Goal: Task Accomplishment & Management: Manage account settings

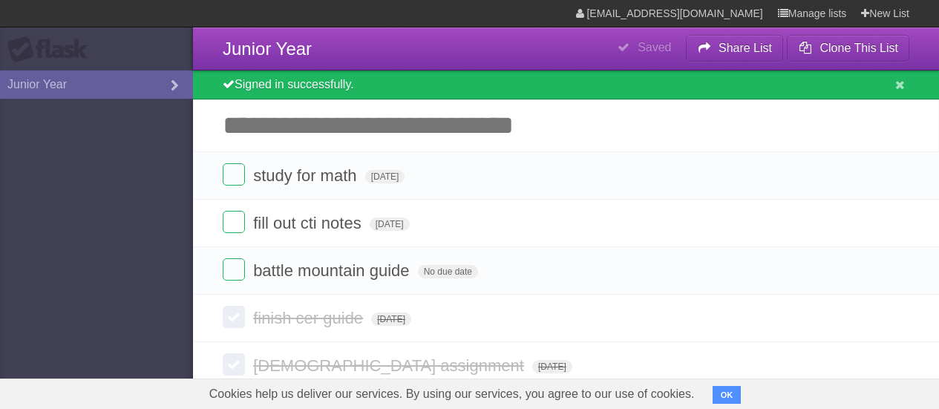
scroll to position [19, 0]
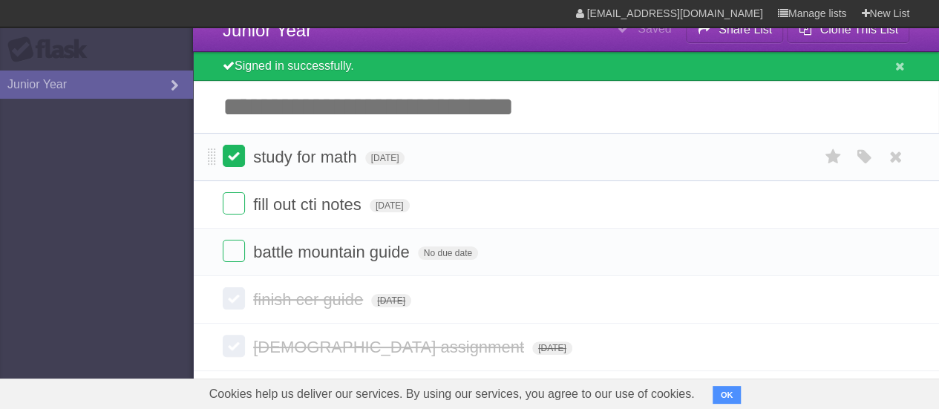
click at [226, 158] on label at bounding box center [234, 156] width 22 height 22
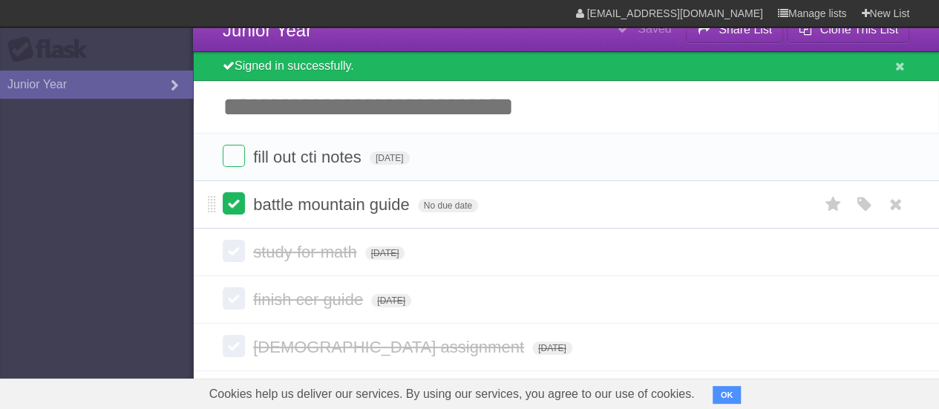
click at [239, 206] on label at bounding box center [234, 203] width 22 height 22
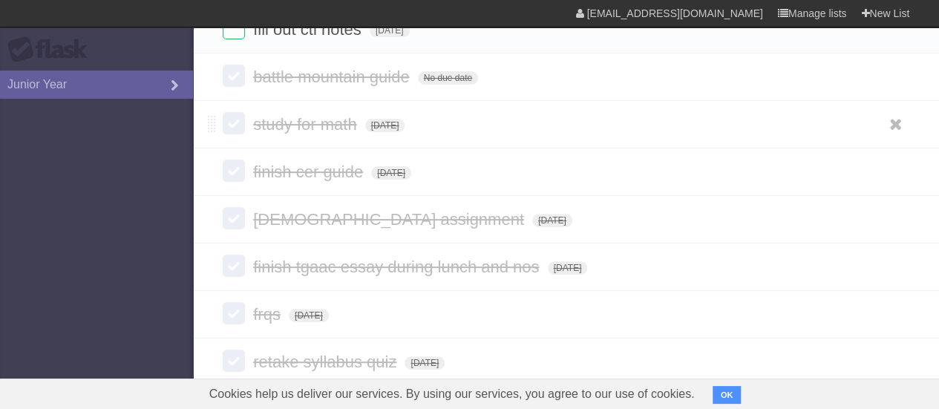
scroll to position [266, 0]
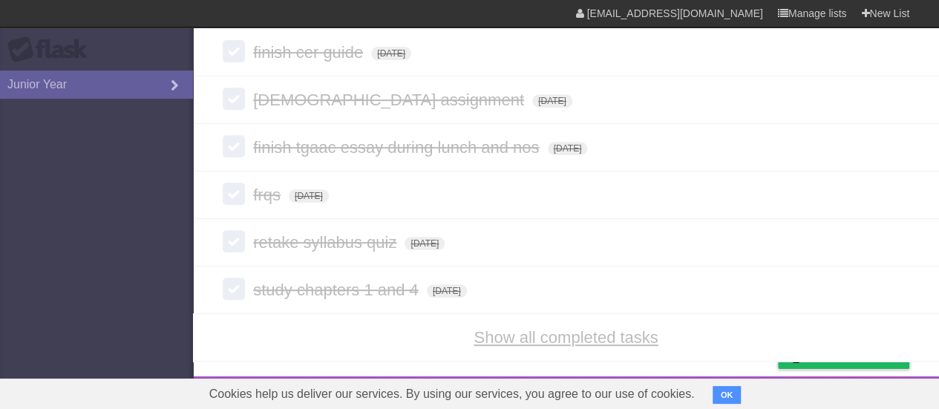
click at [494, 333] on link "Show all completed tasks" at bounding box center [566, 337] width 184 height 19
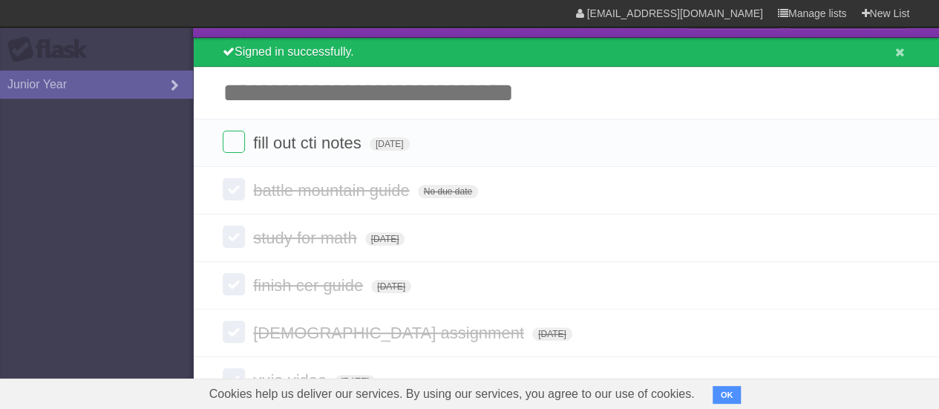
scroll to position [0, 0]
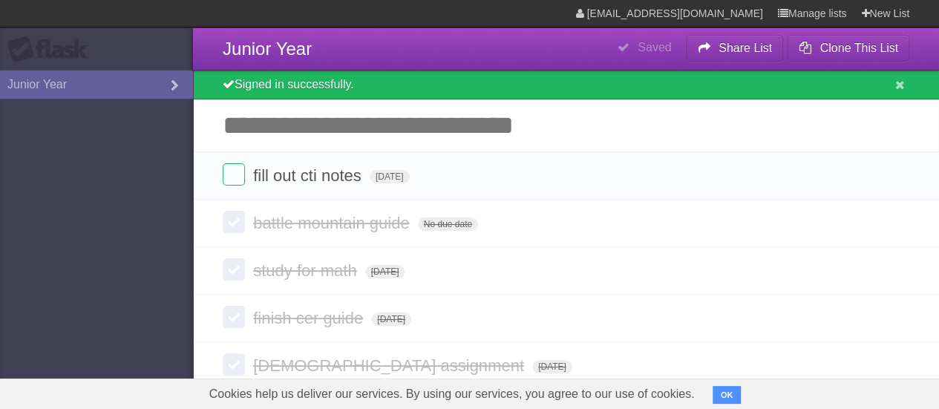
click at [371, 121] on input "Add another task" at bounding box center [566, 126] width 746 height 52
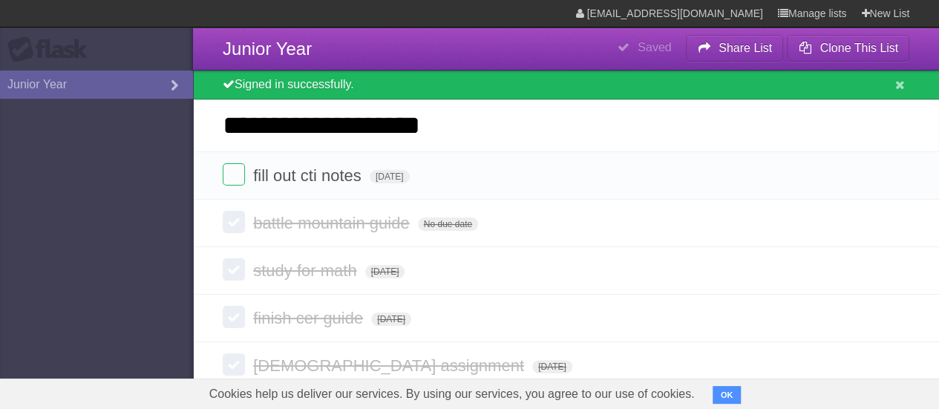
type input "**********"
click input "*********" at bounding box center [0, 0] width 0 height 0
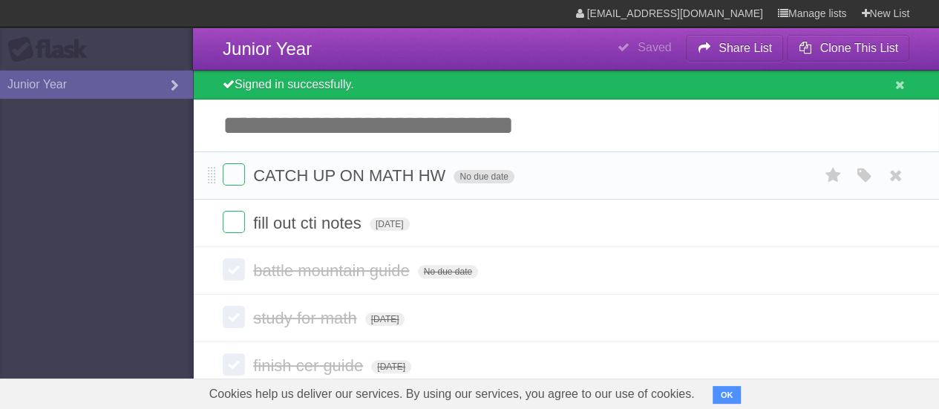
click at [481, 179] on span "No due date" at bounding box center [484, 176] width 60 height 13
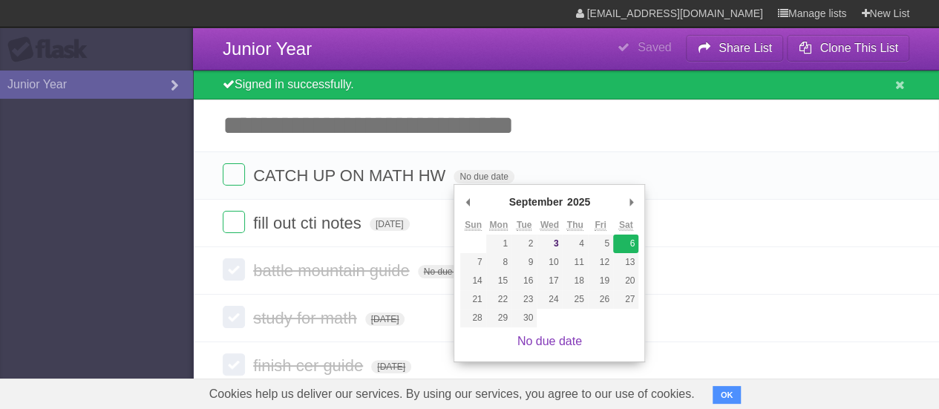
type span "[DATE]"
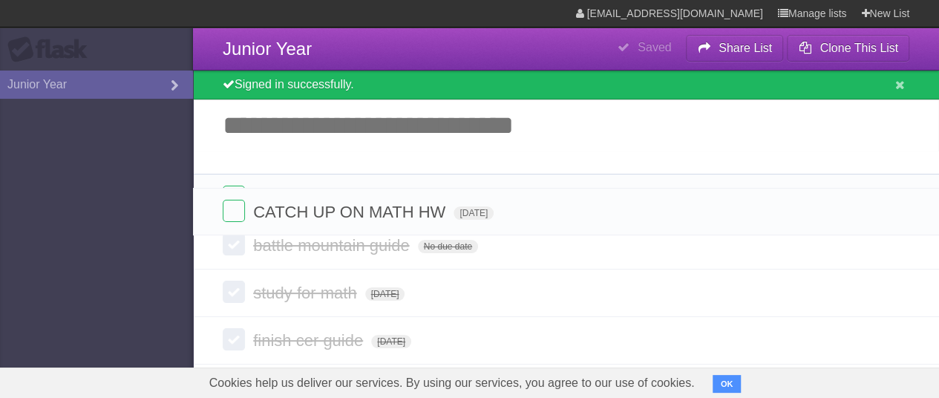
drag, startPoint x: 213, startPoint y: 177, endPoint x: 212, endPoint y: 213, distance: 35.7
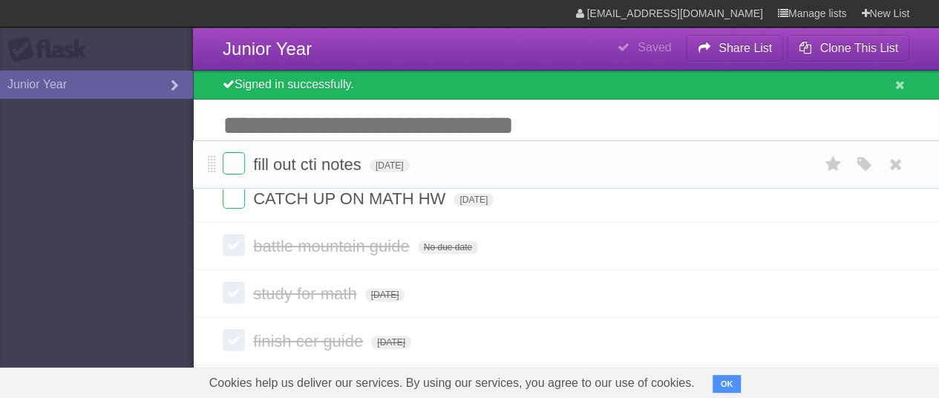
drag, startPoint x: 213, startPoint y: 224, endPoint x: 207, endPoint y: 161, distance: 62.7
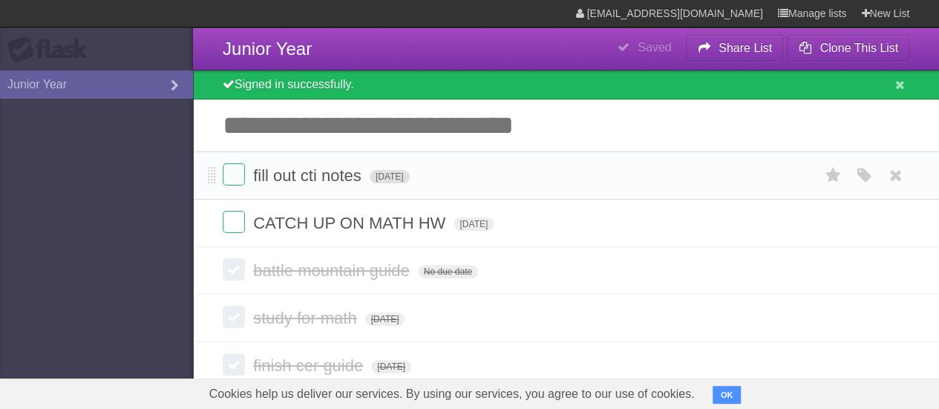
click at [410, 177] on span "[DATE]" at bounding box center [390, 176] width 40 height 13
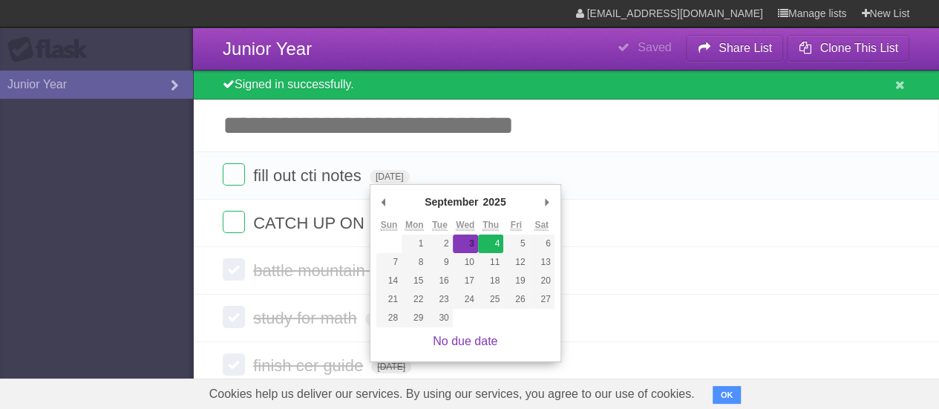
type span "[DATE]"
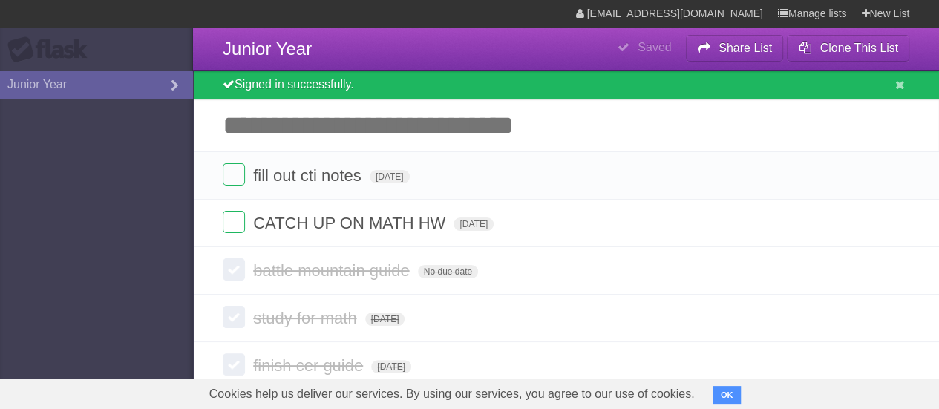
click at [451, 88] on div "Signed in successfully." at bounding box center [566, 85] width 746 height 29
click at [808, 150] on input "Add another task" at bounding box center [566, 126] width 746 height 52
click at [720, 20] on link "[EMAIL_ADDRESS][DOMAIN_NAME]" at bounding box center [669, 13] width 187 height 27
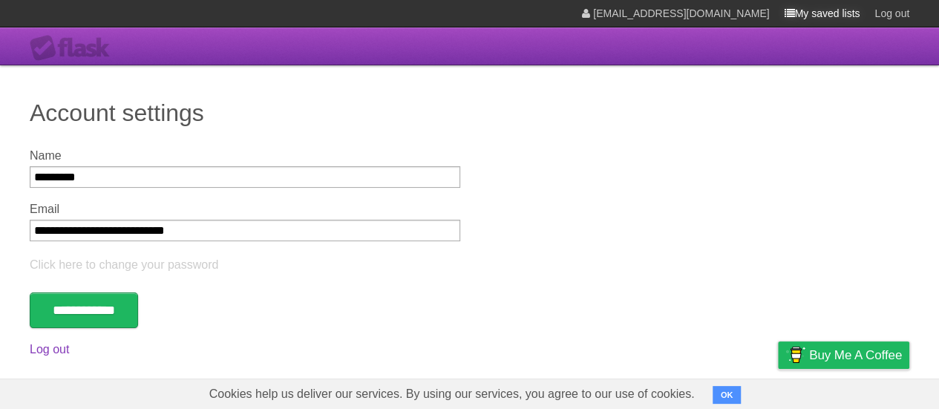
click at [799, 4] on link "My saved lists" at bounding box center [822, 13] width 76 height 27
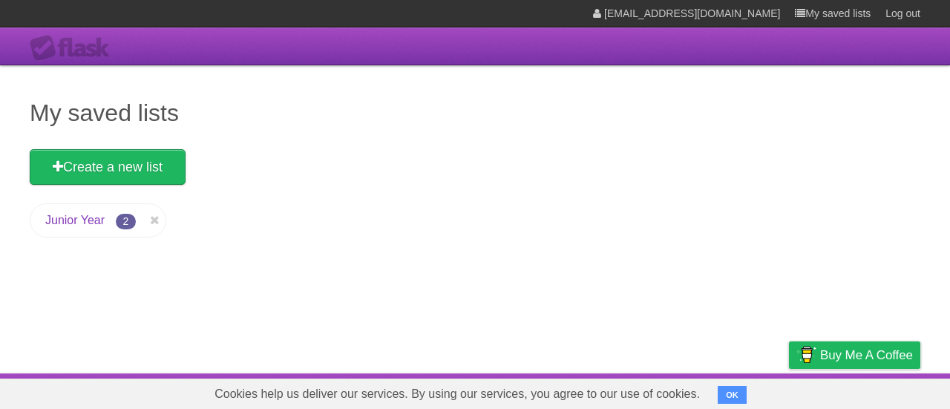
click at [89, 222] on link "Junior Year" at bounding box center [74, 220] width 59 height 13
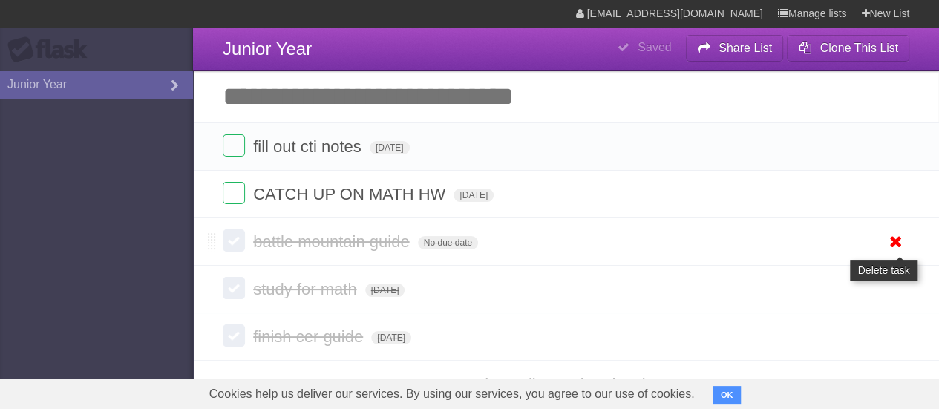
click at [901, 237] on icon at bounding box center [896, 241] width 21 height 25
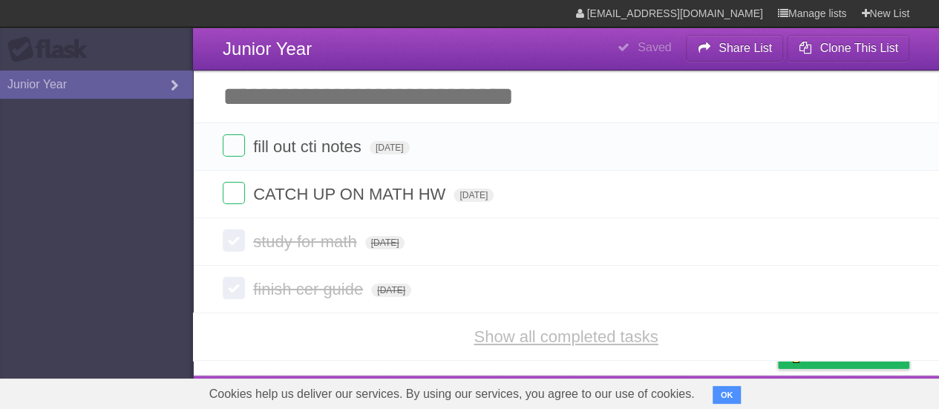
click at [555, 333] on link "Show all completed tasks" at bounding box center [566, 336] width 184 height 19
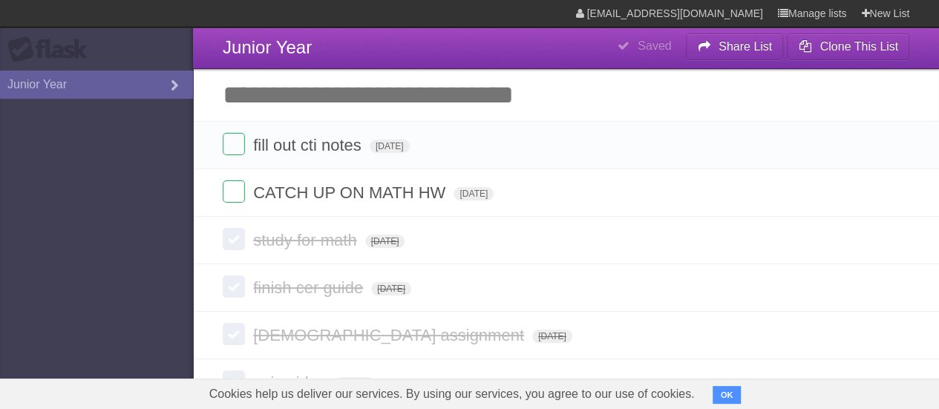
scroll to position [284, 0]
